Goal: Task Accomplishment & Management: Use online tool/utility

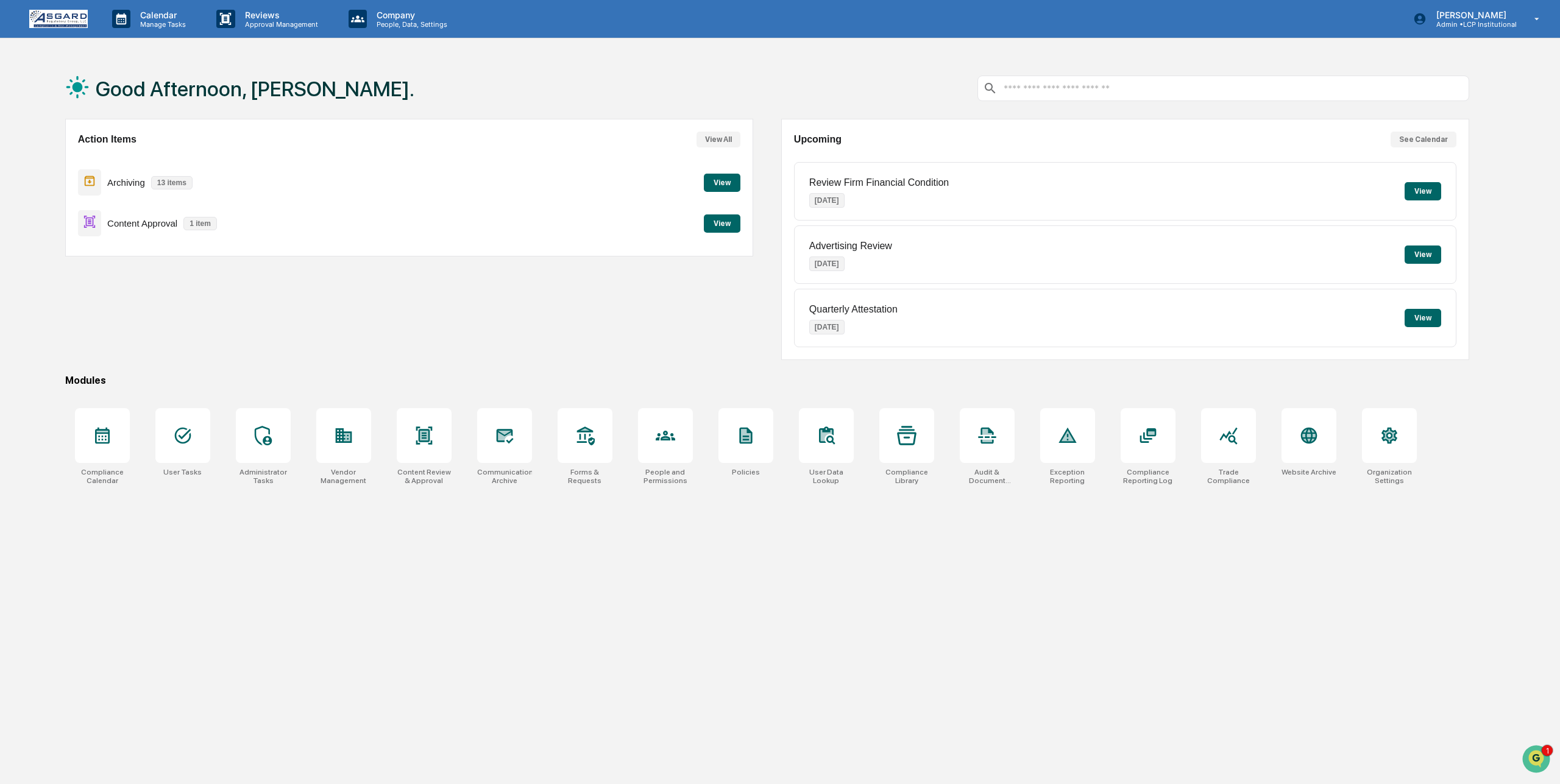
click at [729, 223] on button "View" at bounding box center [722, 223] width 37 height 18
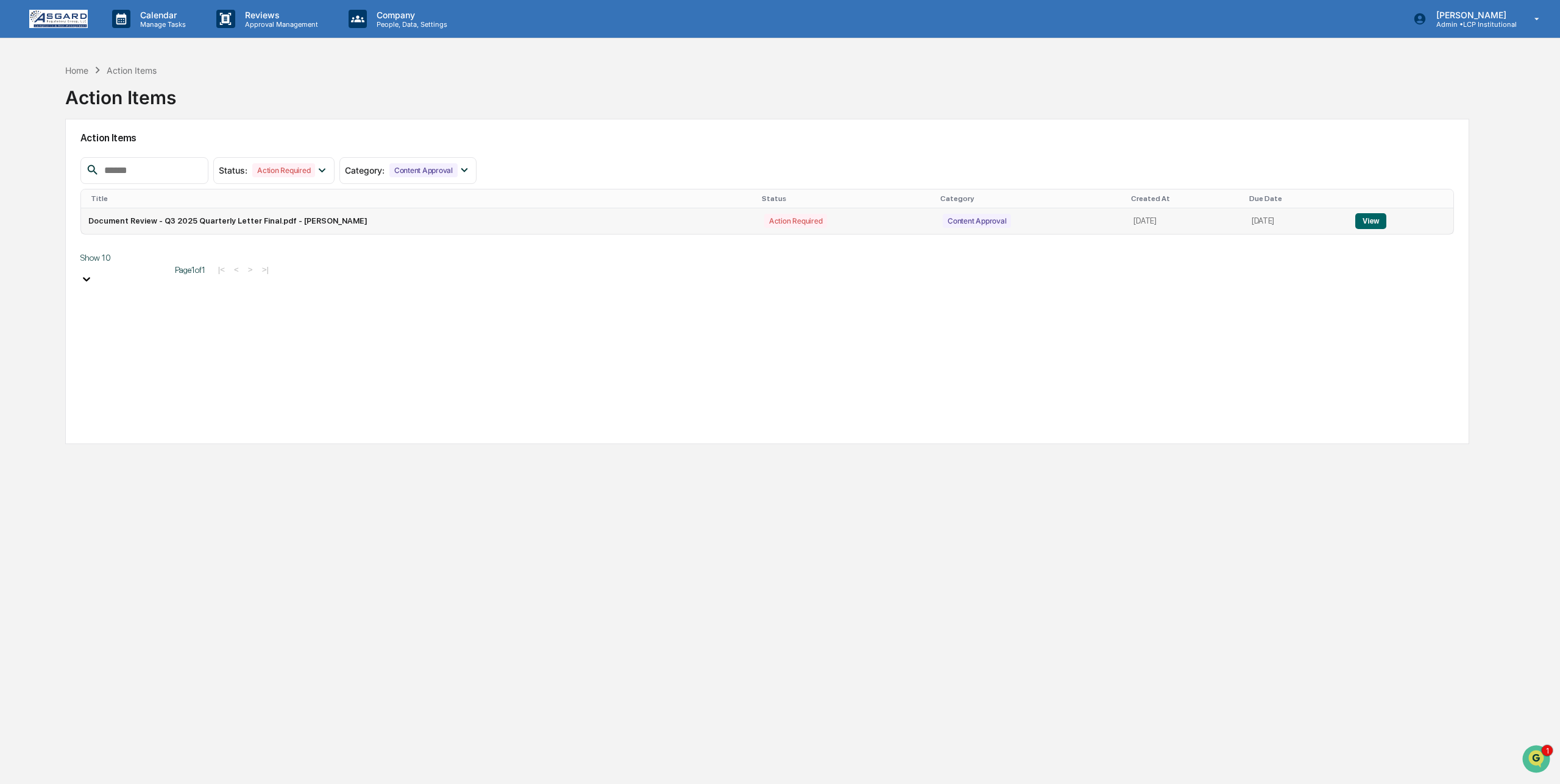
click at [1381, 217] on button "View" at bounding box center [1371, 221] width 31 height 16
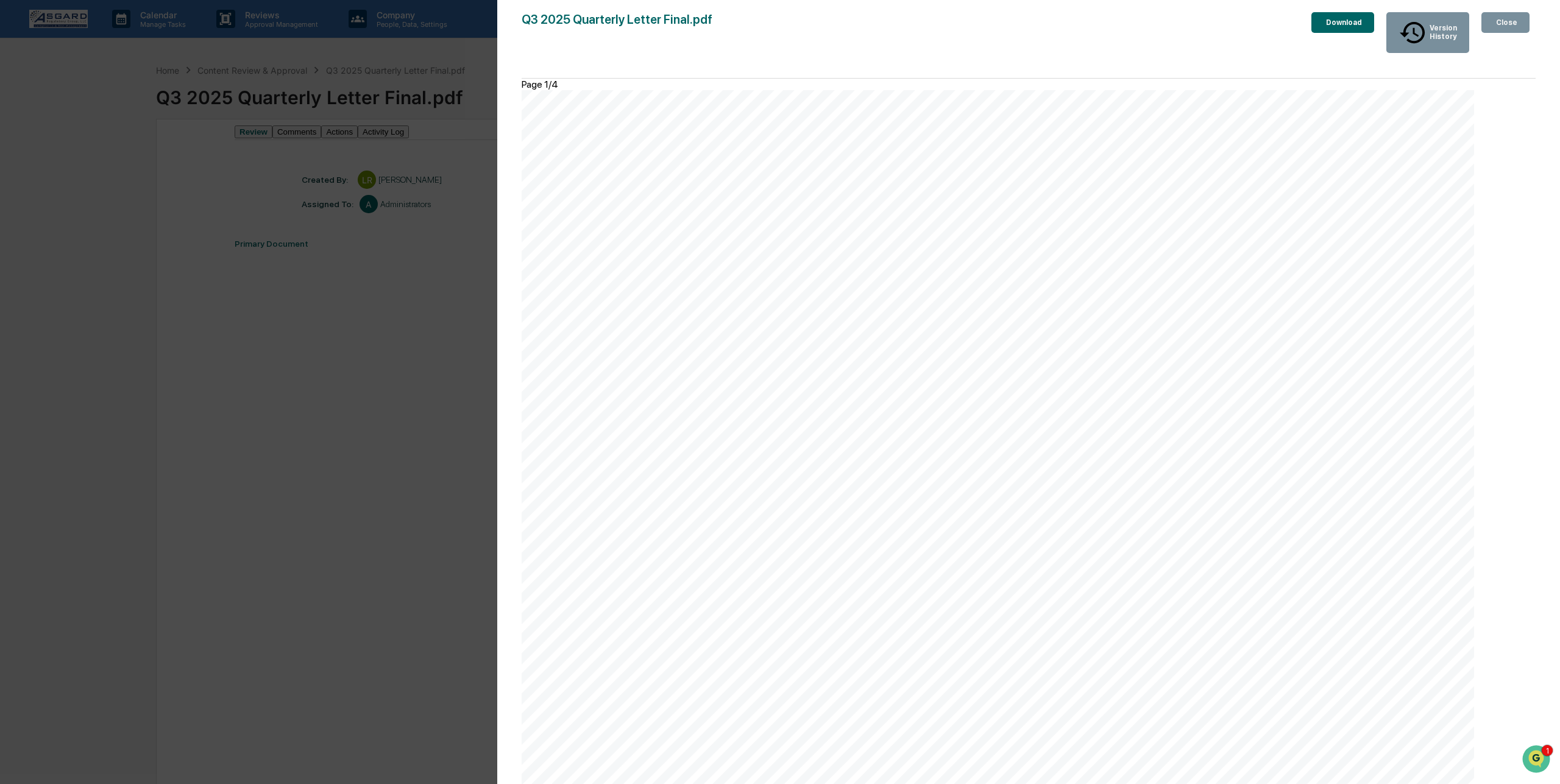
click at [1507, 26] on div "Close" at bounding box center [1505, 22] width 24 height 9
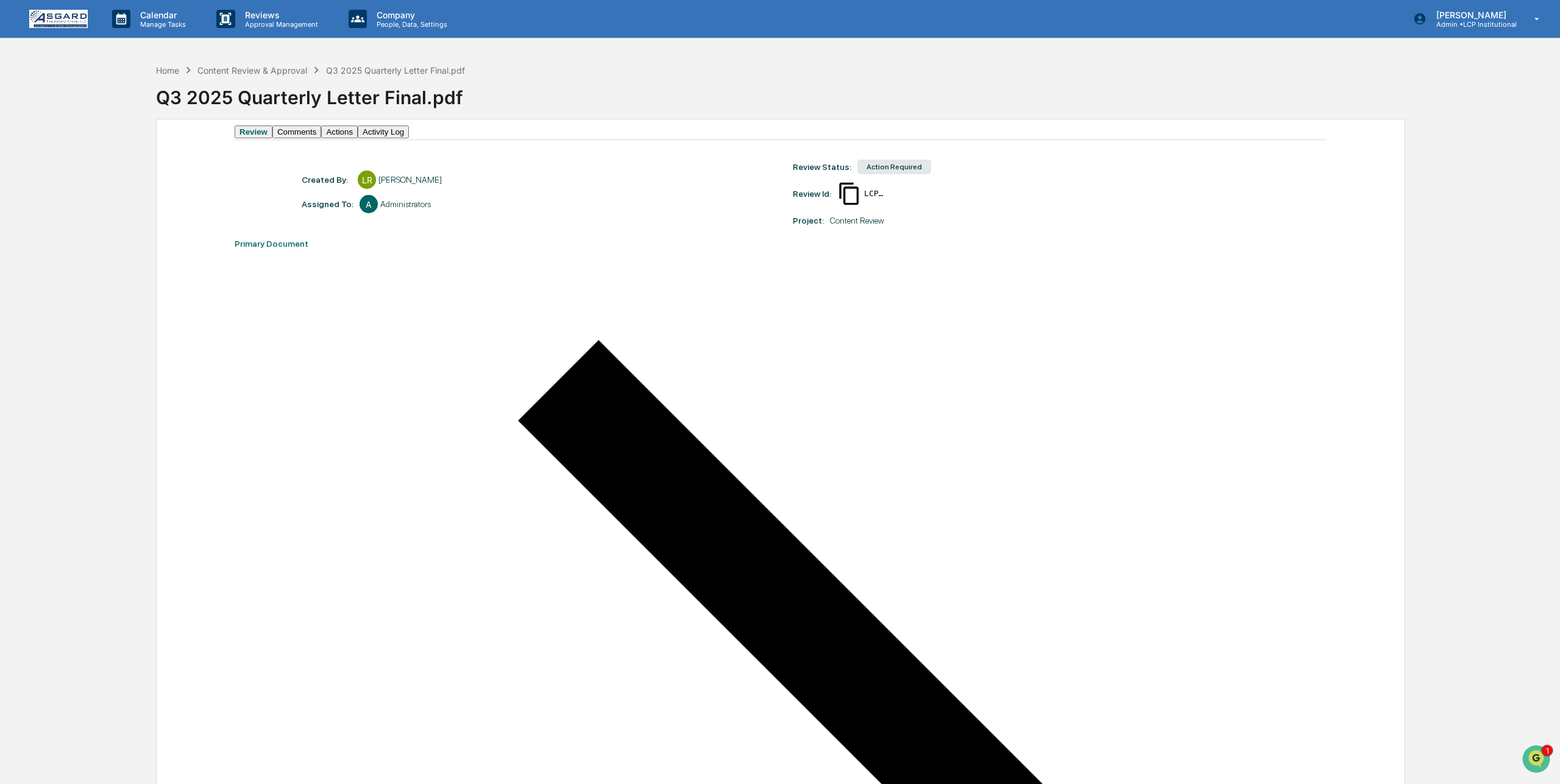
click at [358, 134] on button "Actions" at bounding box center [339, 132] width 37 height 13
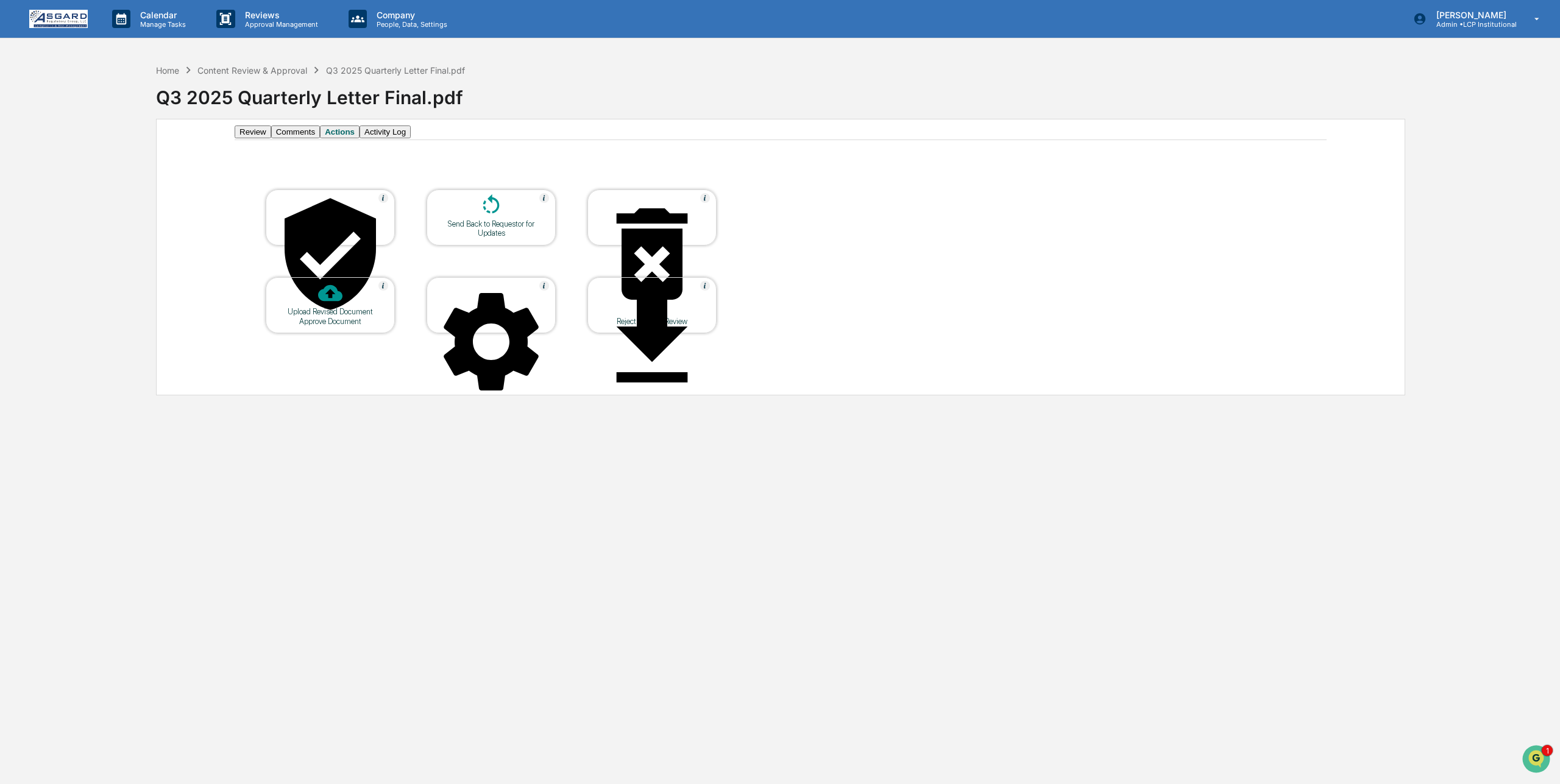
click at [320, 139] on button "Comments" at bounding box center [295, 132] width 49 height 13
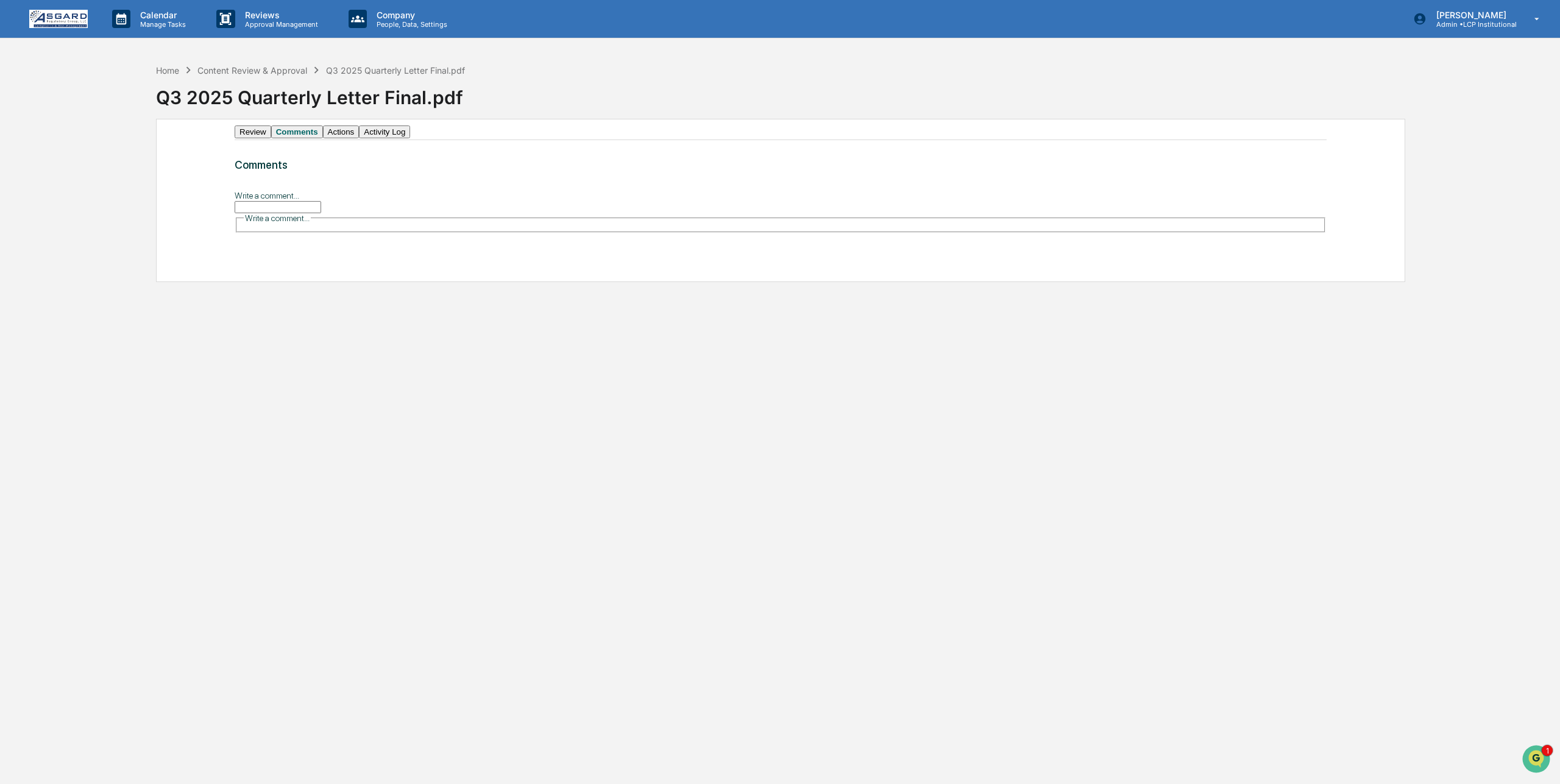
click at [259, 139] on button "Review" at bounding box center [253, 132] width 37 height 13
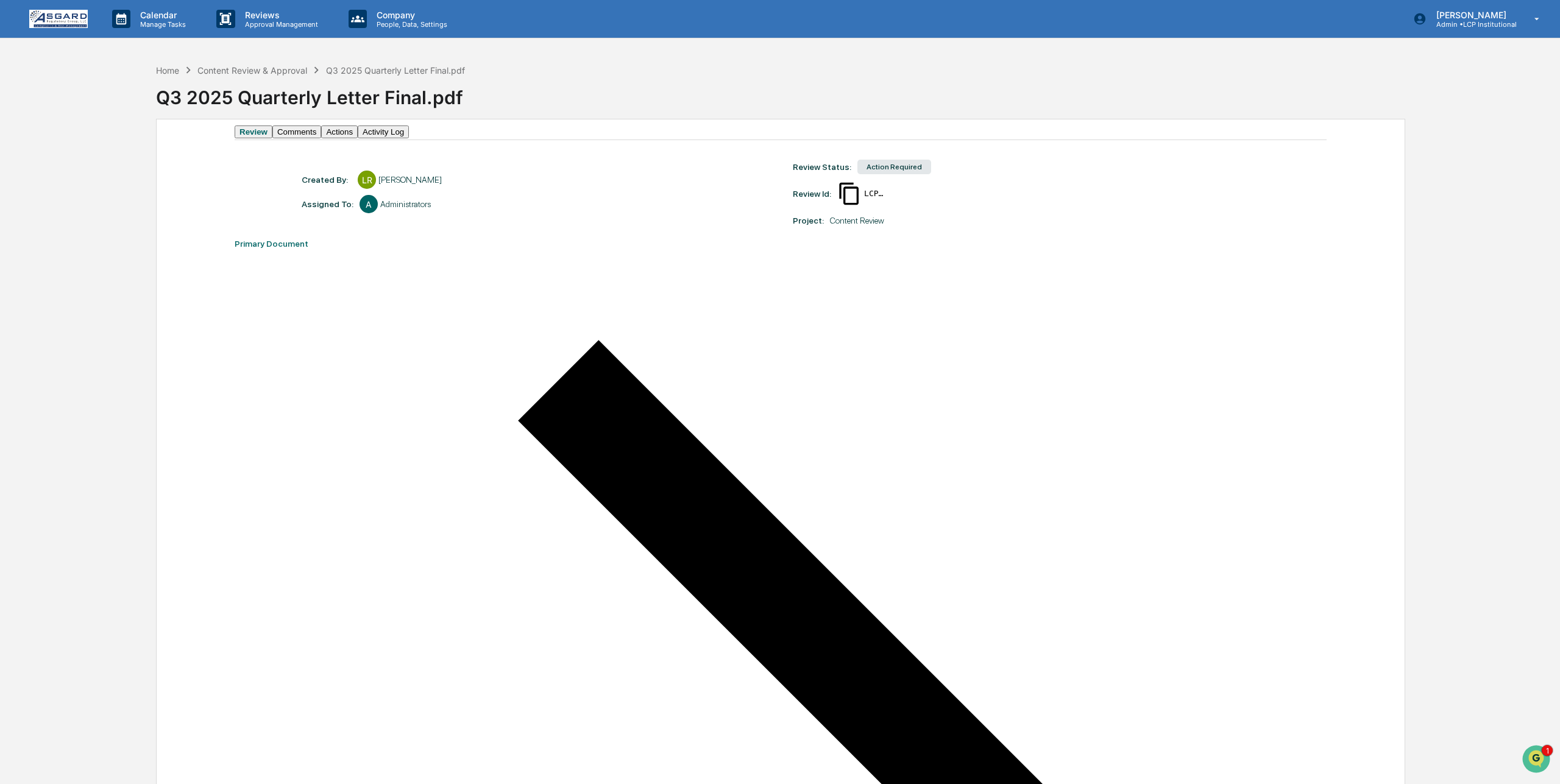
click at [358, 139] on button "Actions" at bounding box center [339, 132] width 37 height 13
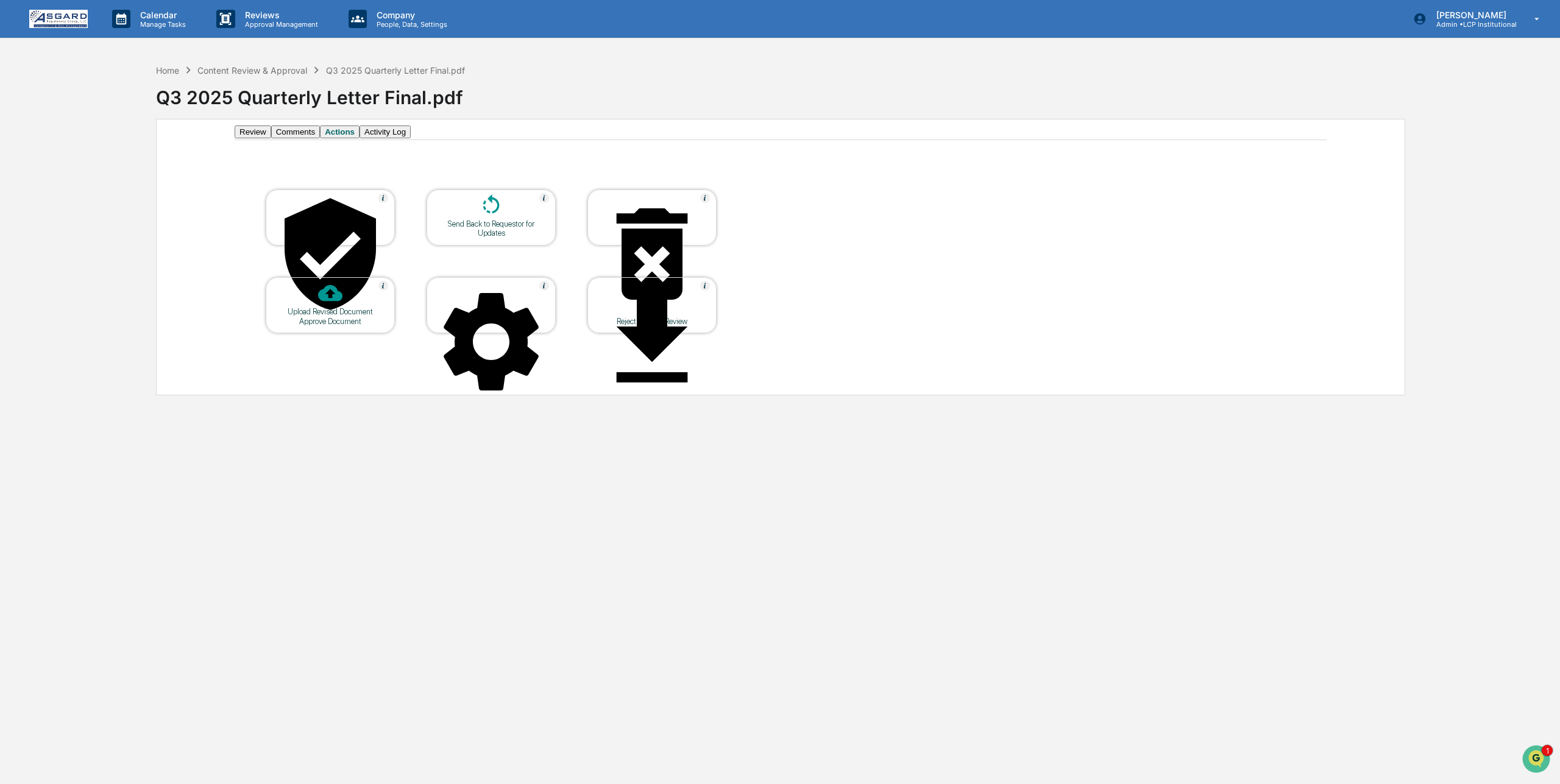
click at [348, 317] on div "Approve Document" at bounding box center [330, 321] width 110 height 9
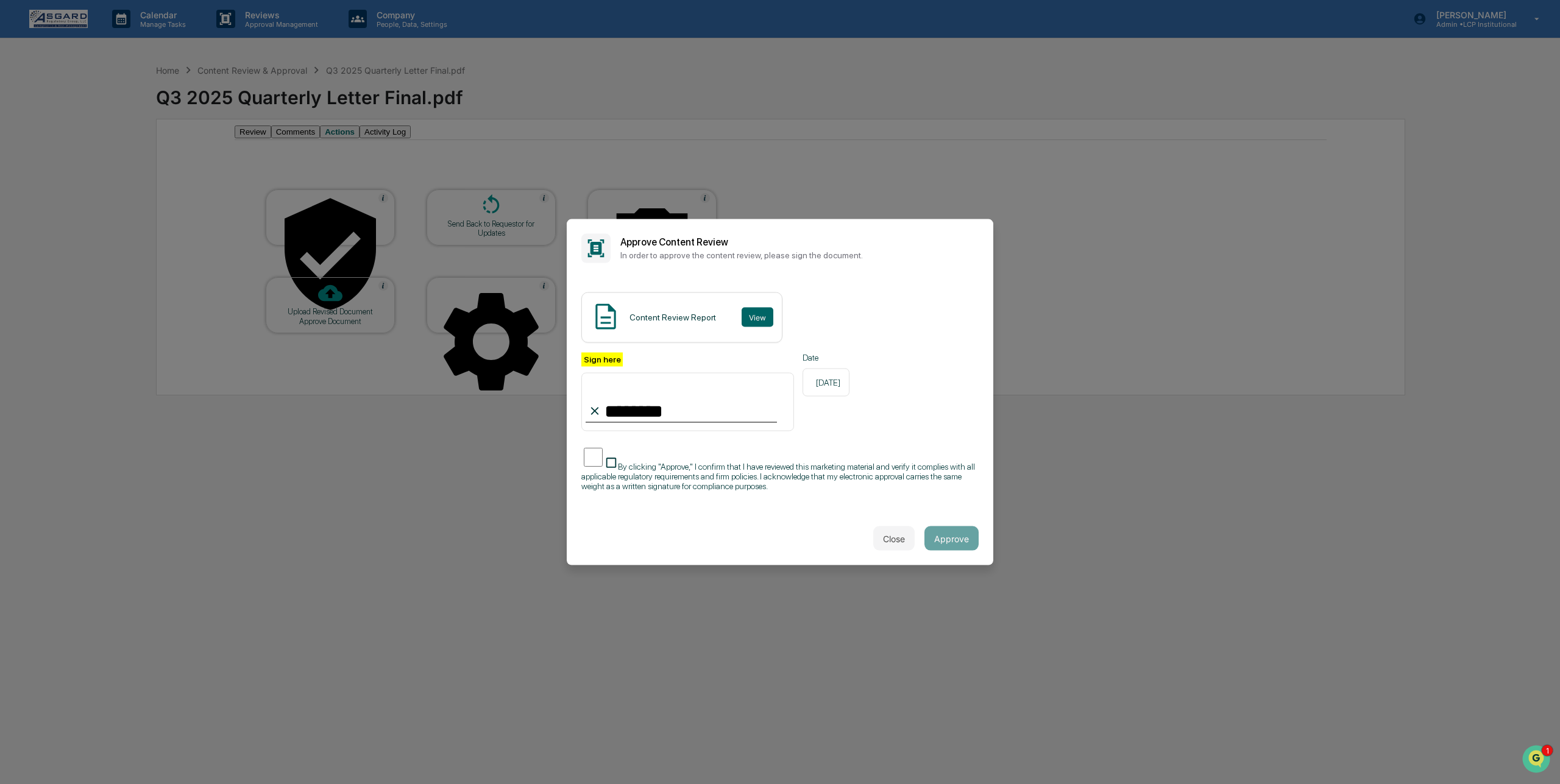
type input "********"
click at [952, 536] on button "Approve" at bounding box center [951, 538] width 54 height 24
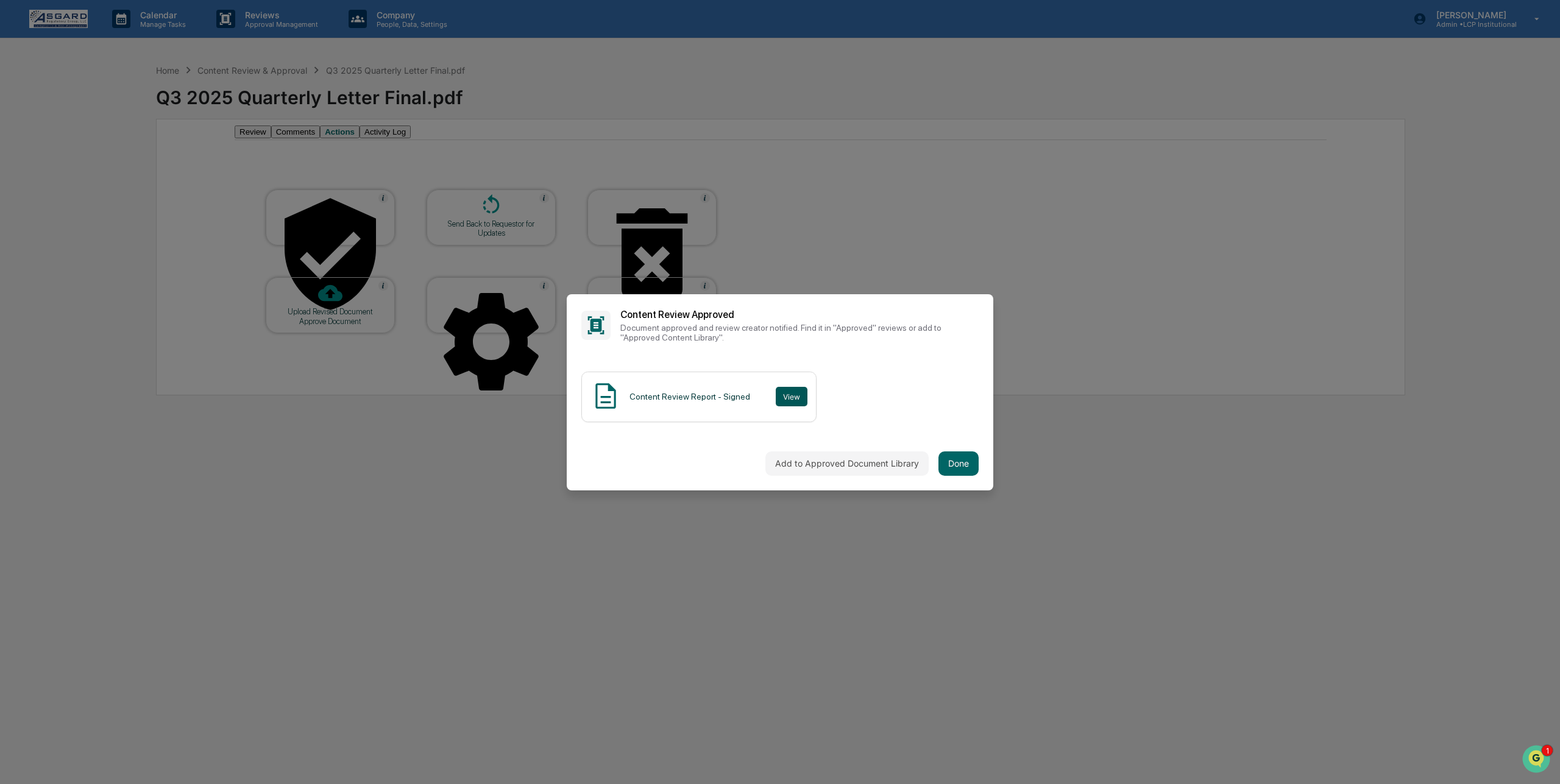
click at [795, 394] on button "View" at bounding box center [791, 396] width 32 height 20
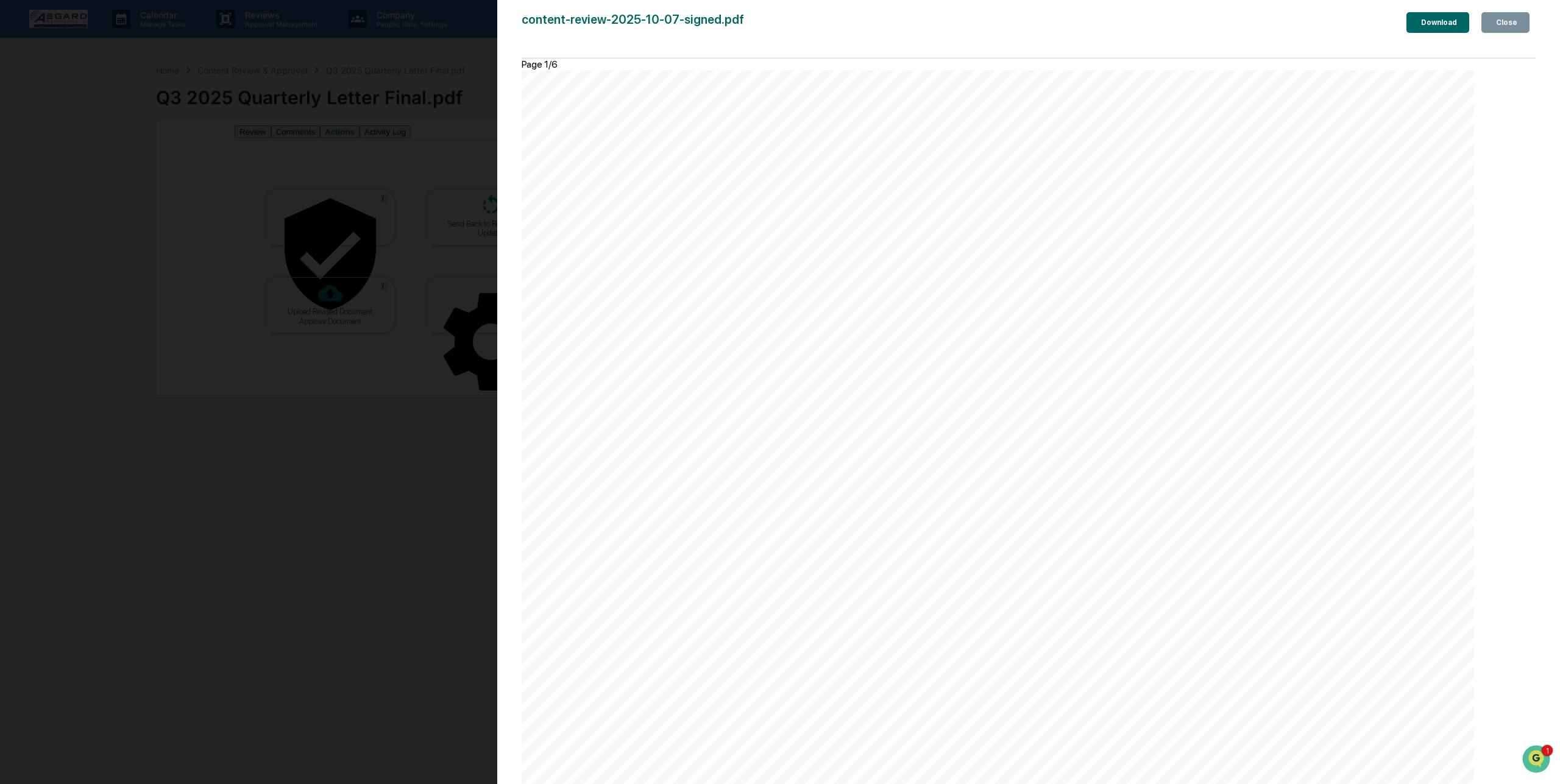
click at [1433, 22] on div "Download" at bounding box center [1438, 22] width 39 height 9
click at [1519, 22] on button "Close" at bounding box center [1505, 22] width 48 height 21
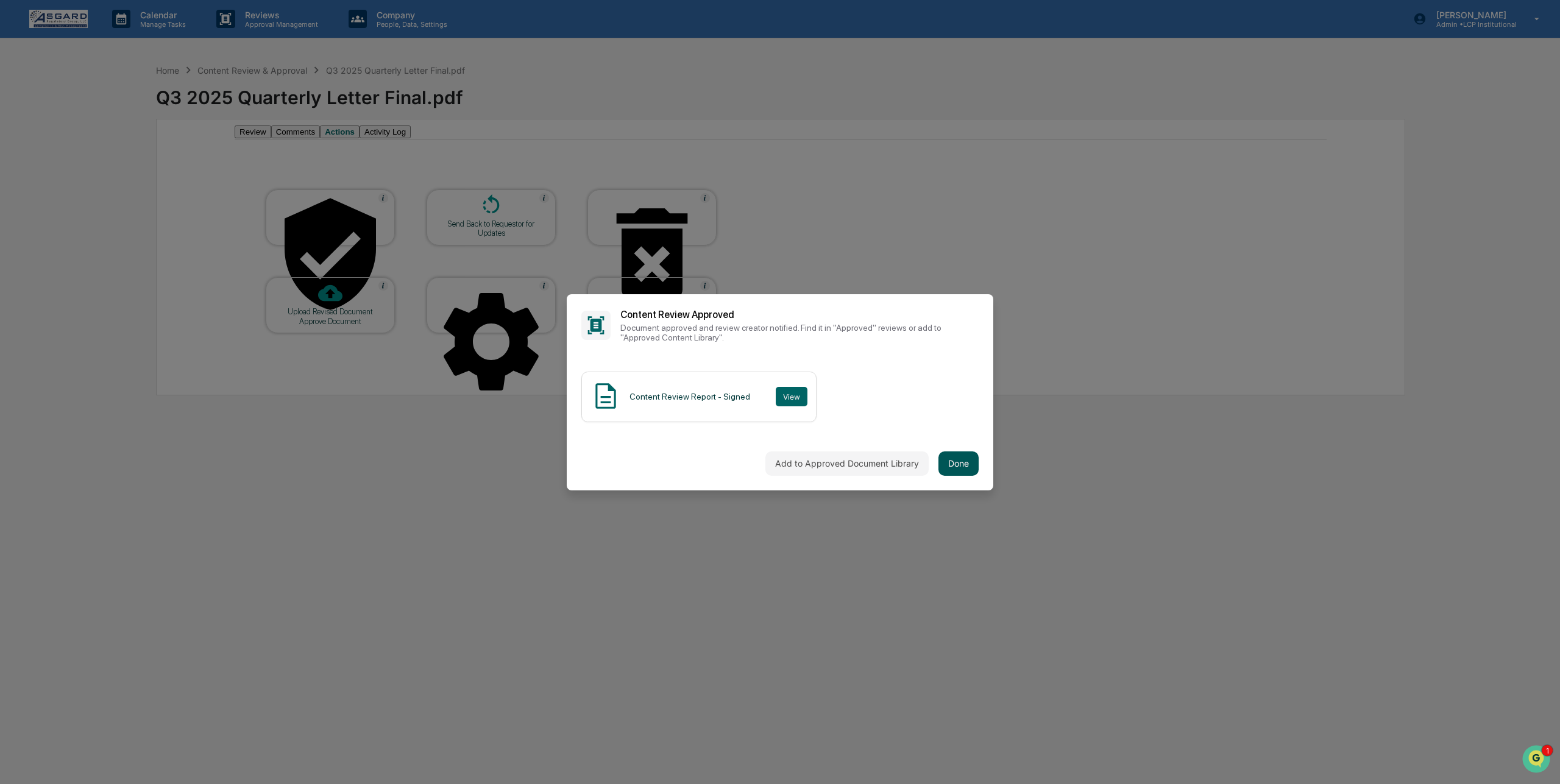
click at [961, 464] on button "Done" at bounding box center [958, 463] width 40 height 24
